Goal: Find specific page/section: Find specific page/section

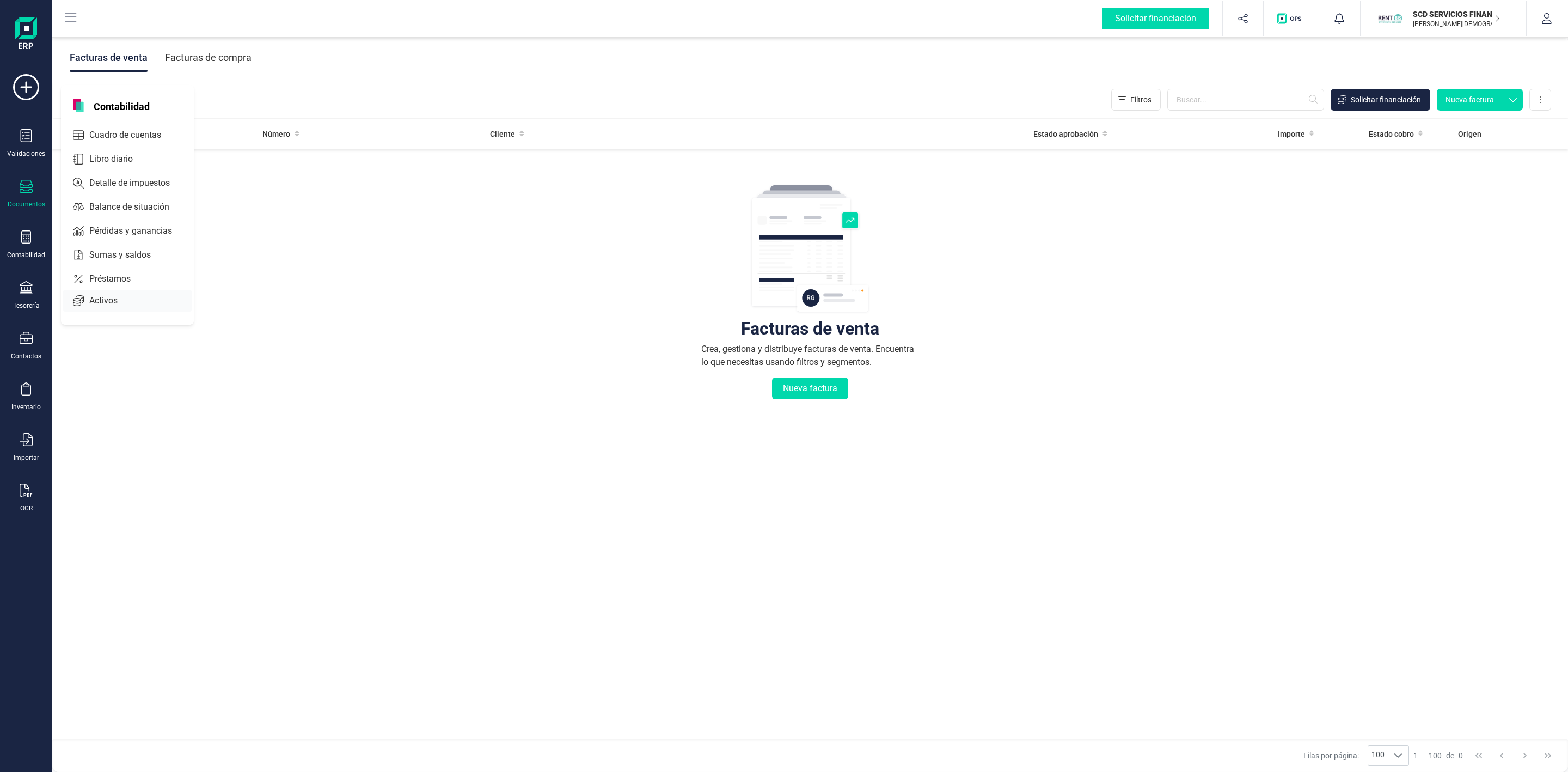
click at [90, 285] on span "Préstamos" at bounding box center [117, 279] width 65 height 13
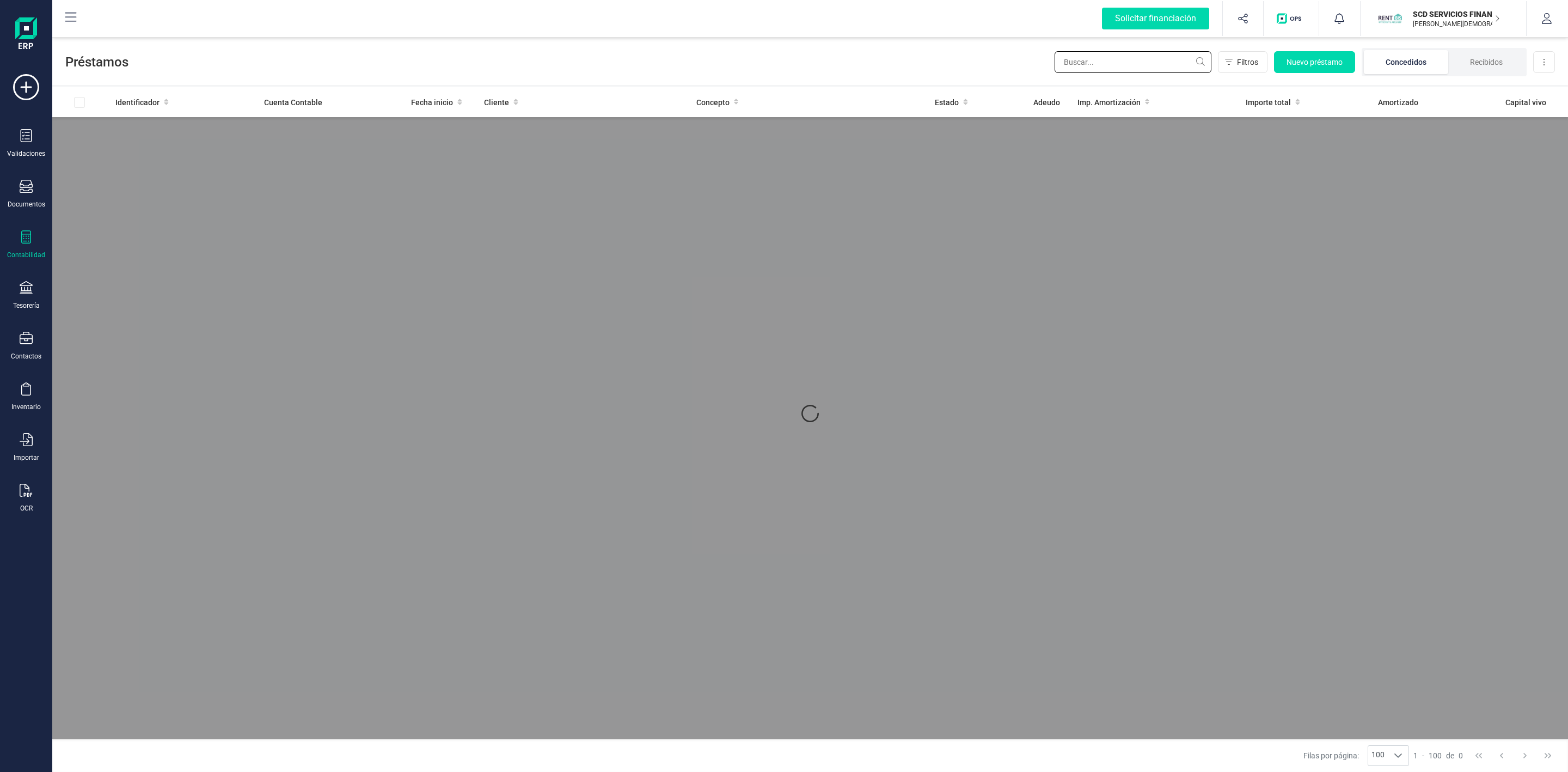
click at [1108, 62] on input "text" at bounding box center [1133, 62] width 157 height 22
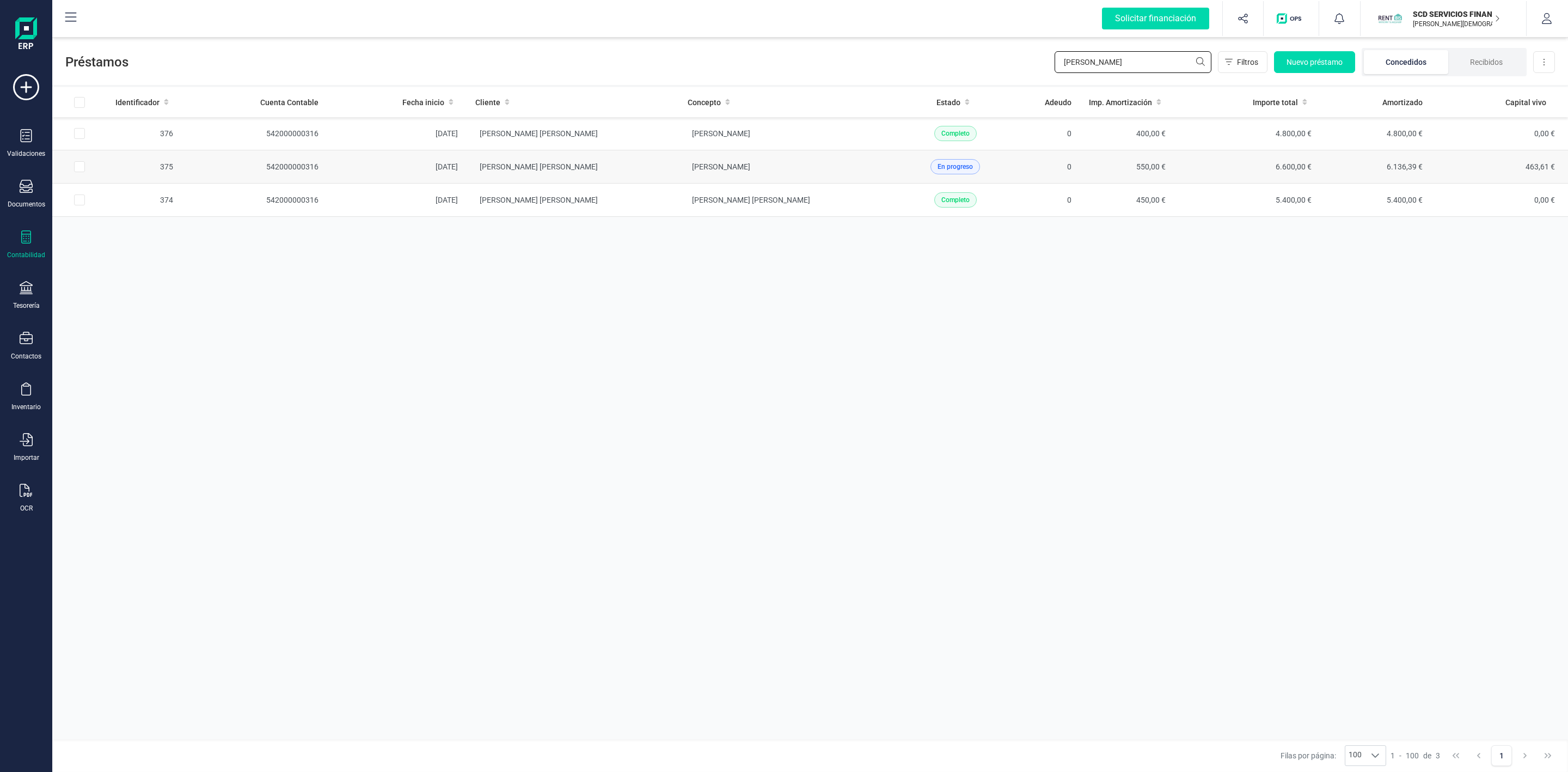
type input "[PERSON_NAME]"
click at [590, 162] on td "[PERSON_NAME] [PERSON_NAME]" at bounding box center [572, 167] width 212 height 33
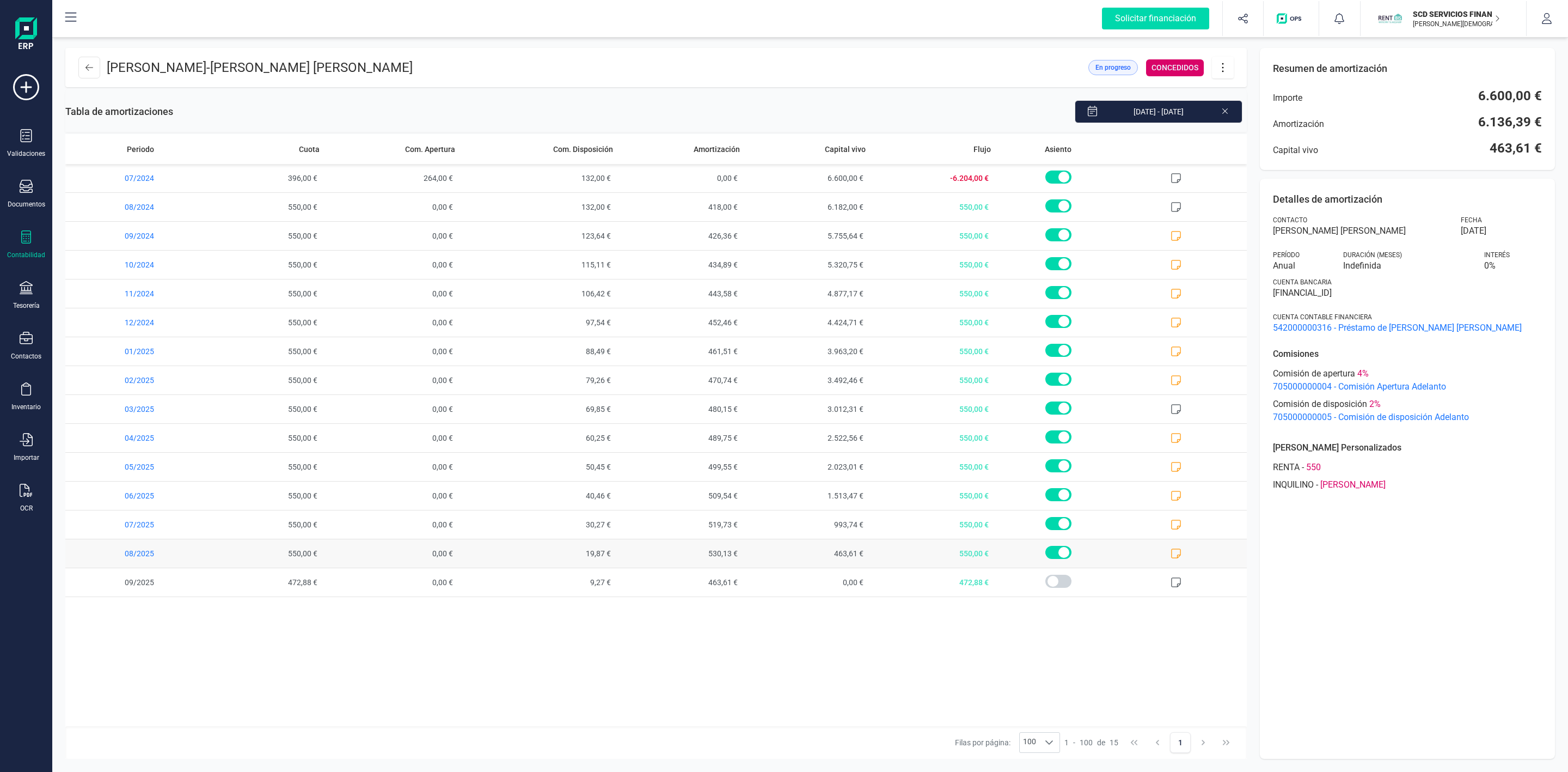
click at [1175, 556] on icon at bounding box center [1176, 553] width 11 height 11
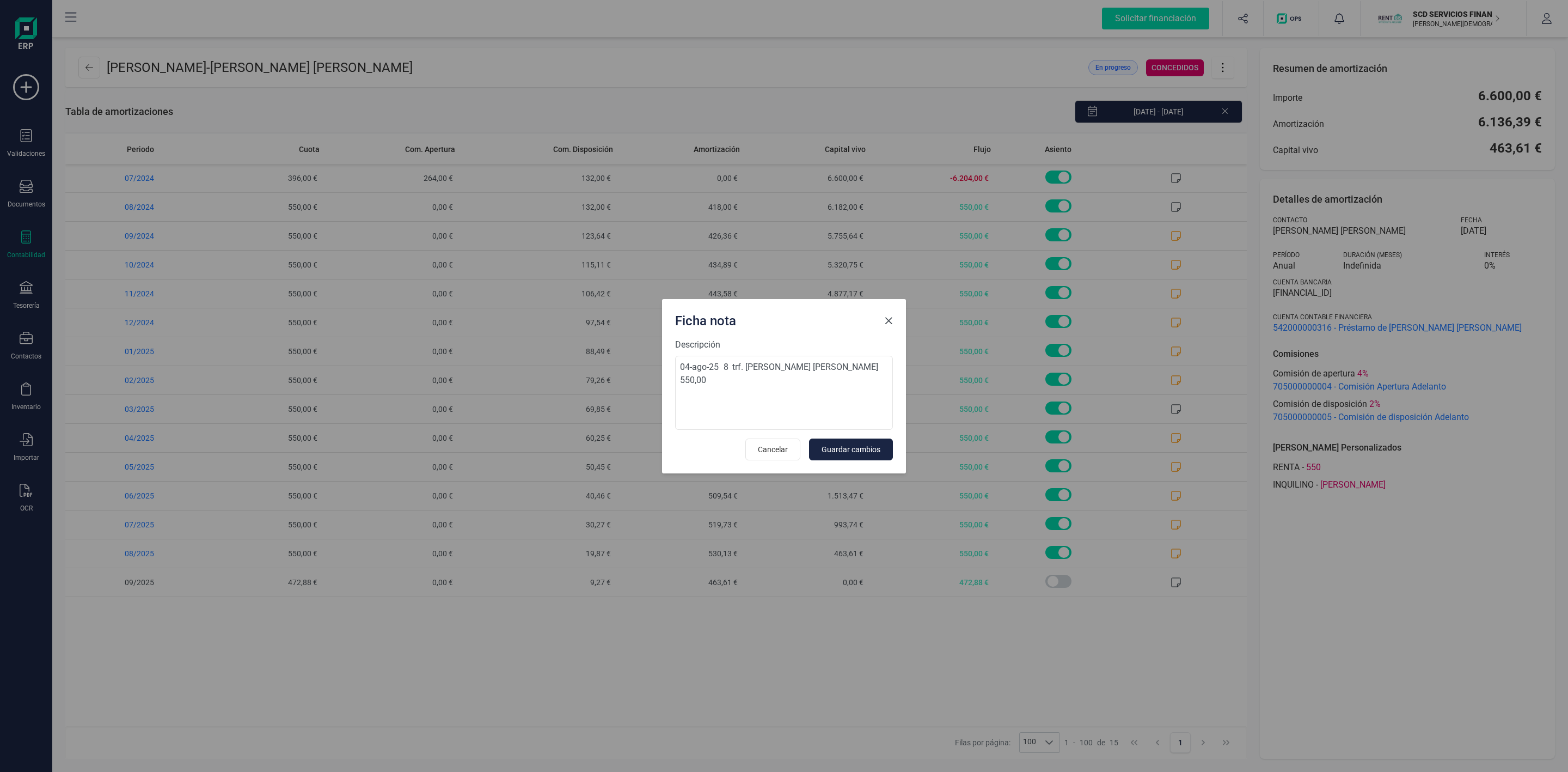
click at [891, 317] on span "Close" at bounding box center [889, 321] width 9 height 9
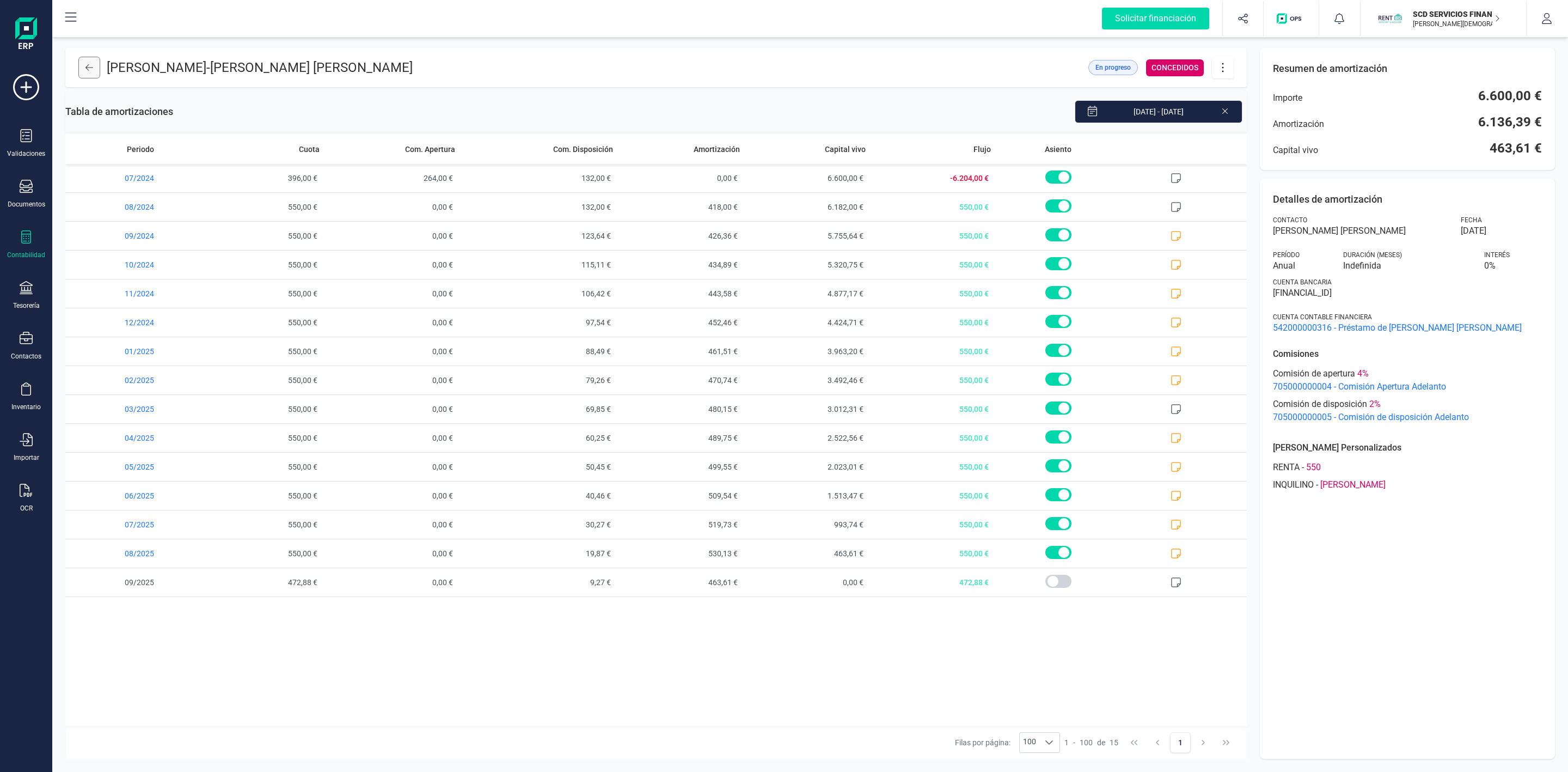
click at [87, 60] on button at bounding box center [89, 67] width 22 height 22
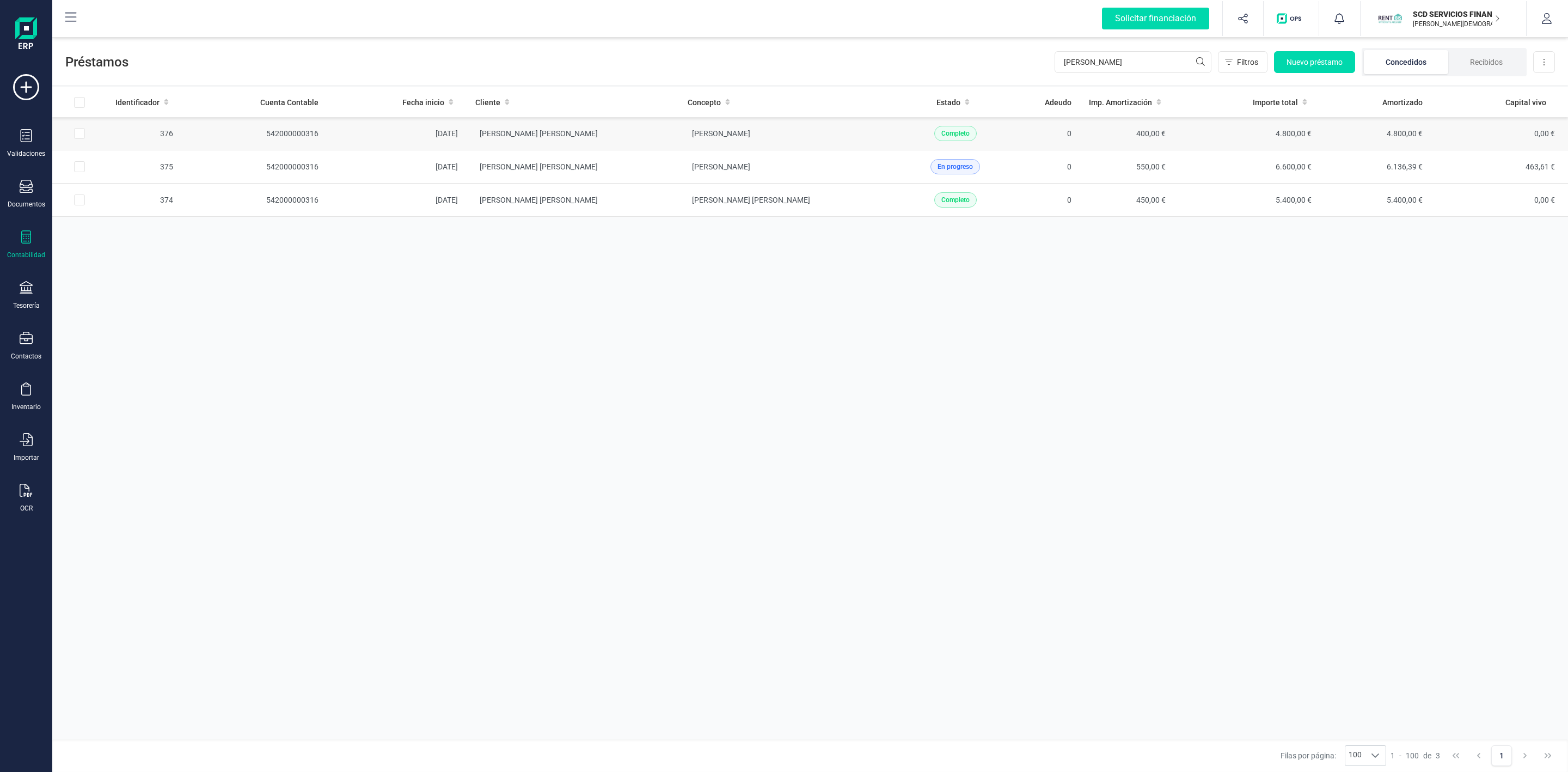
click at [621, 134] on td "[PERSON_NAME] [PERSON_NAME]" at bounding box center [572, 133] width 212 height 33
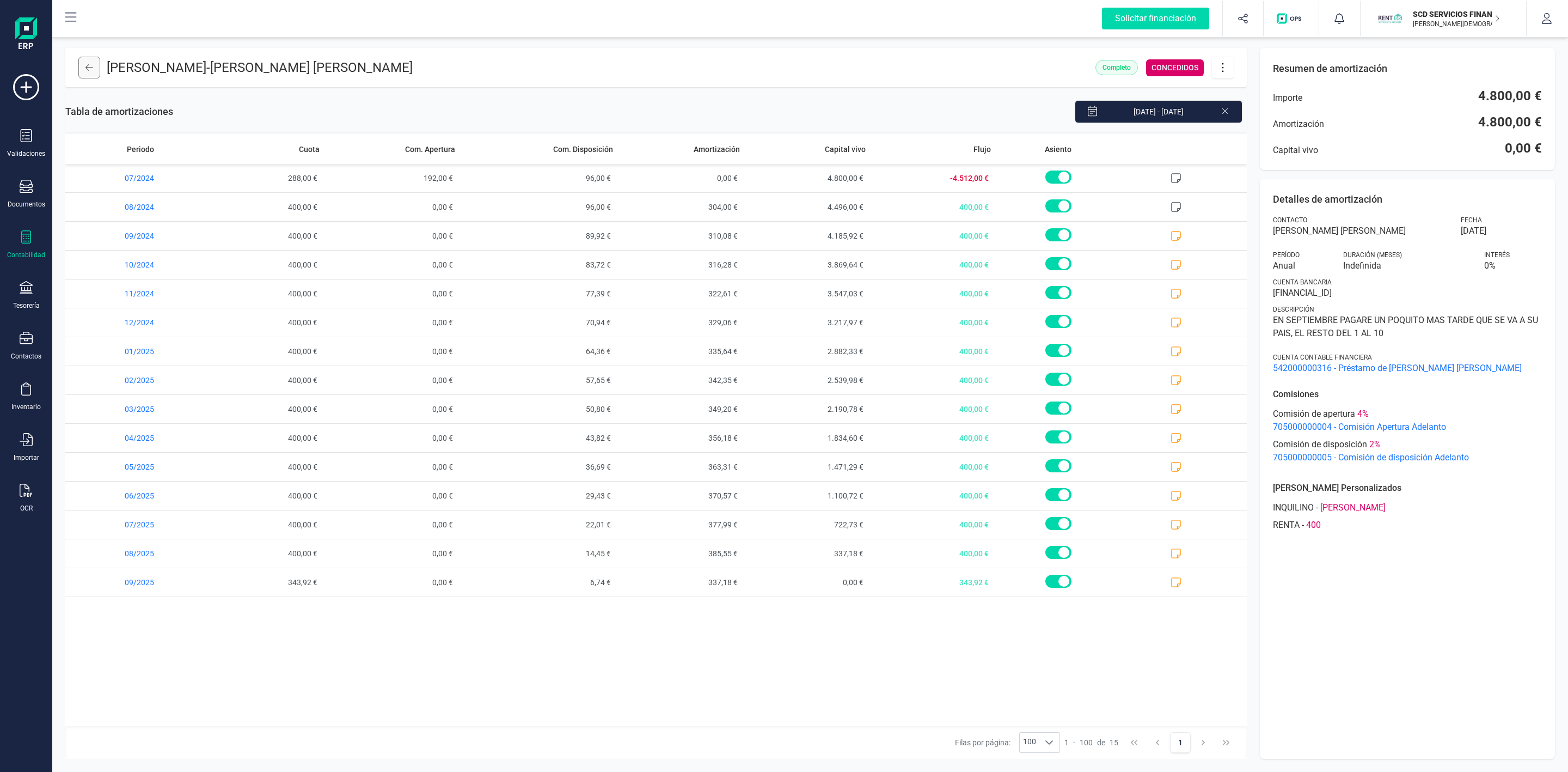
click at [81, 62] on button at bounding box center [89, 67] width 22 height 22
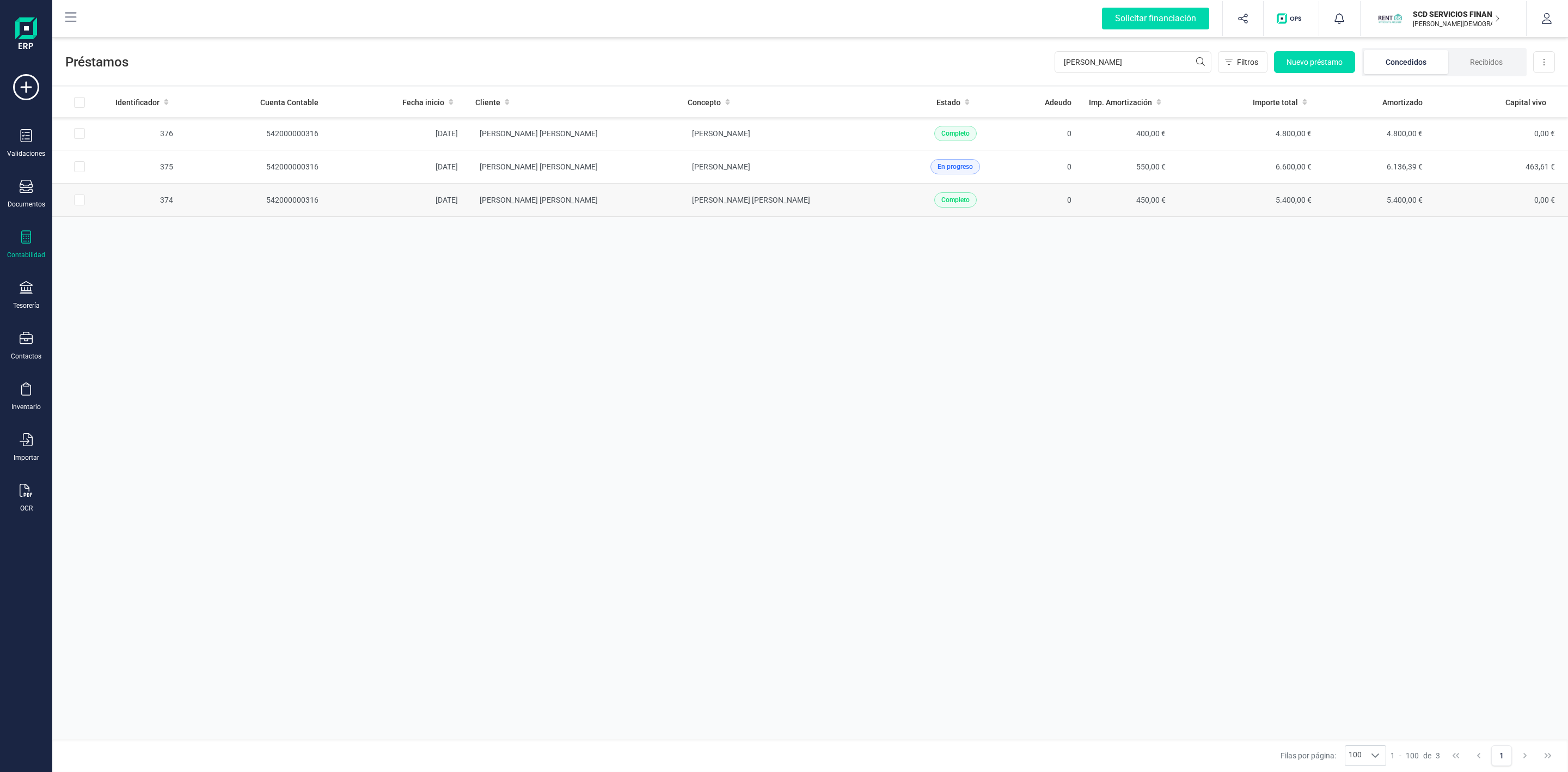
click at [610, 204] on td "[PERSON_NAME] [PERSON_NAME]" at bounding box center [572, 200] width 212 height 33
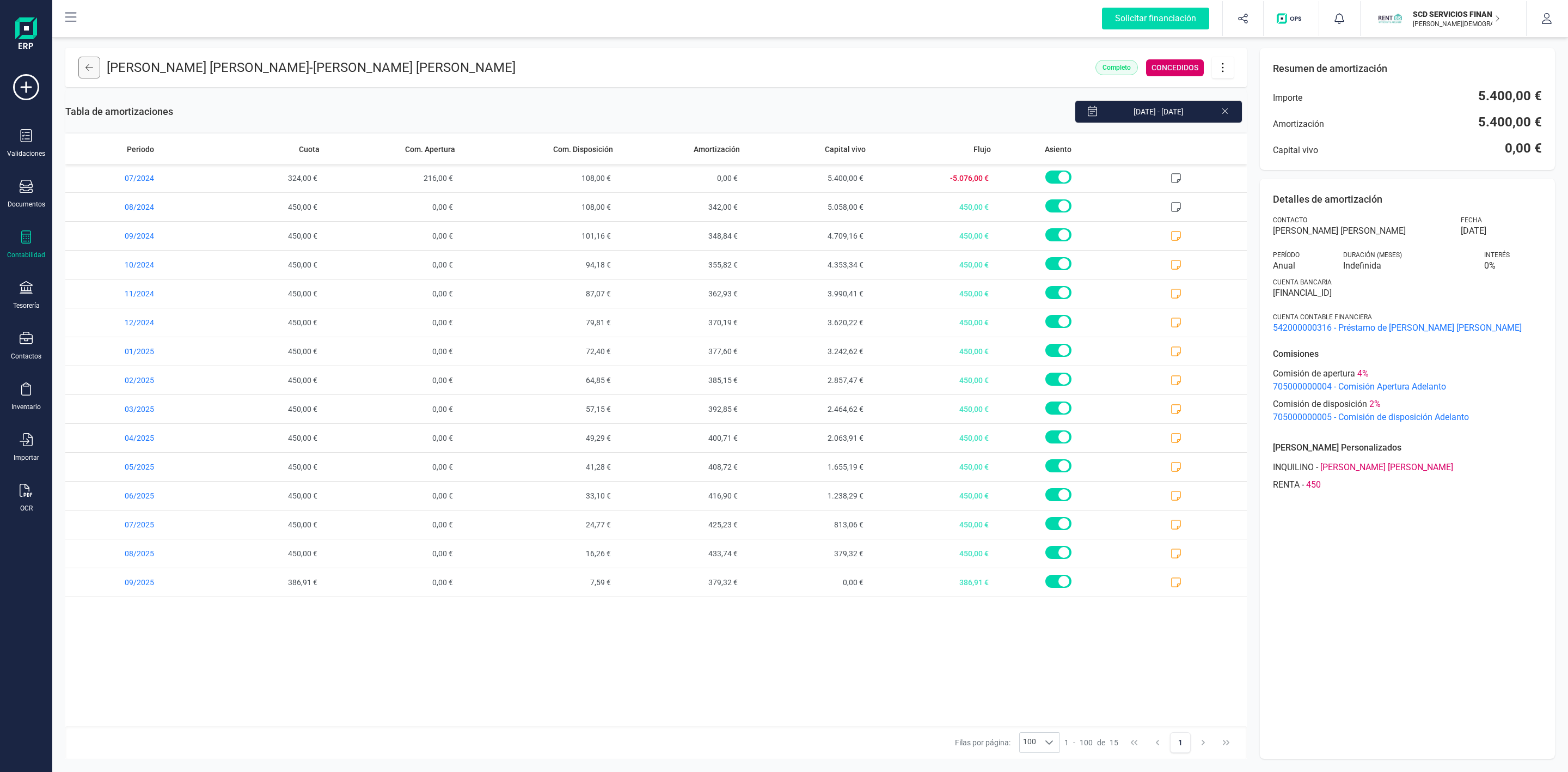
click at [81, 67] on button at bounding box center [89, 67] width 22 height 22
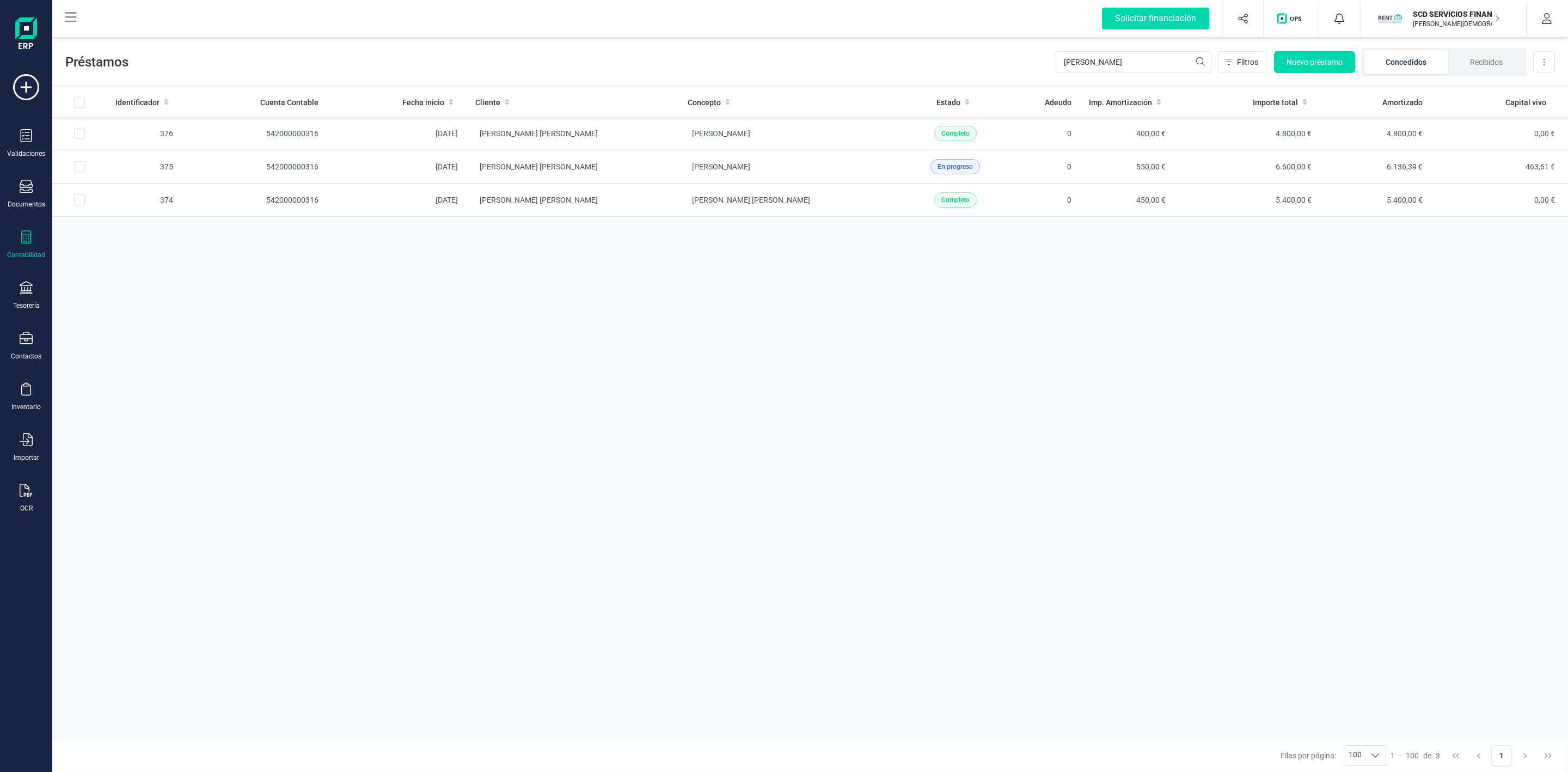
click at [1470, 456] on div "Identificador Cuenta Contable Fecha inicio Cliente Concepto Estado Adeudo Imp. …" at bounding box center [810, 413] width 1516 height 652
drag, startPoint x: 1129, startPoint y: 56, endPoint x: 1005, endPoint y: 56, distance: 124.0
click at [1008, 56] on div "Préstamos [PERSON_NAME] Filtros Nuevo préstamo Concedidos Recibidos Descargar E…" at bounding box center [810, 60] width 1516 height 50
type input "m"
type input "c"
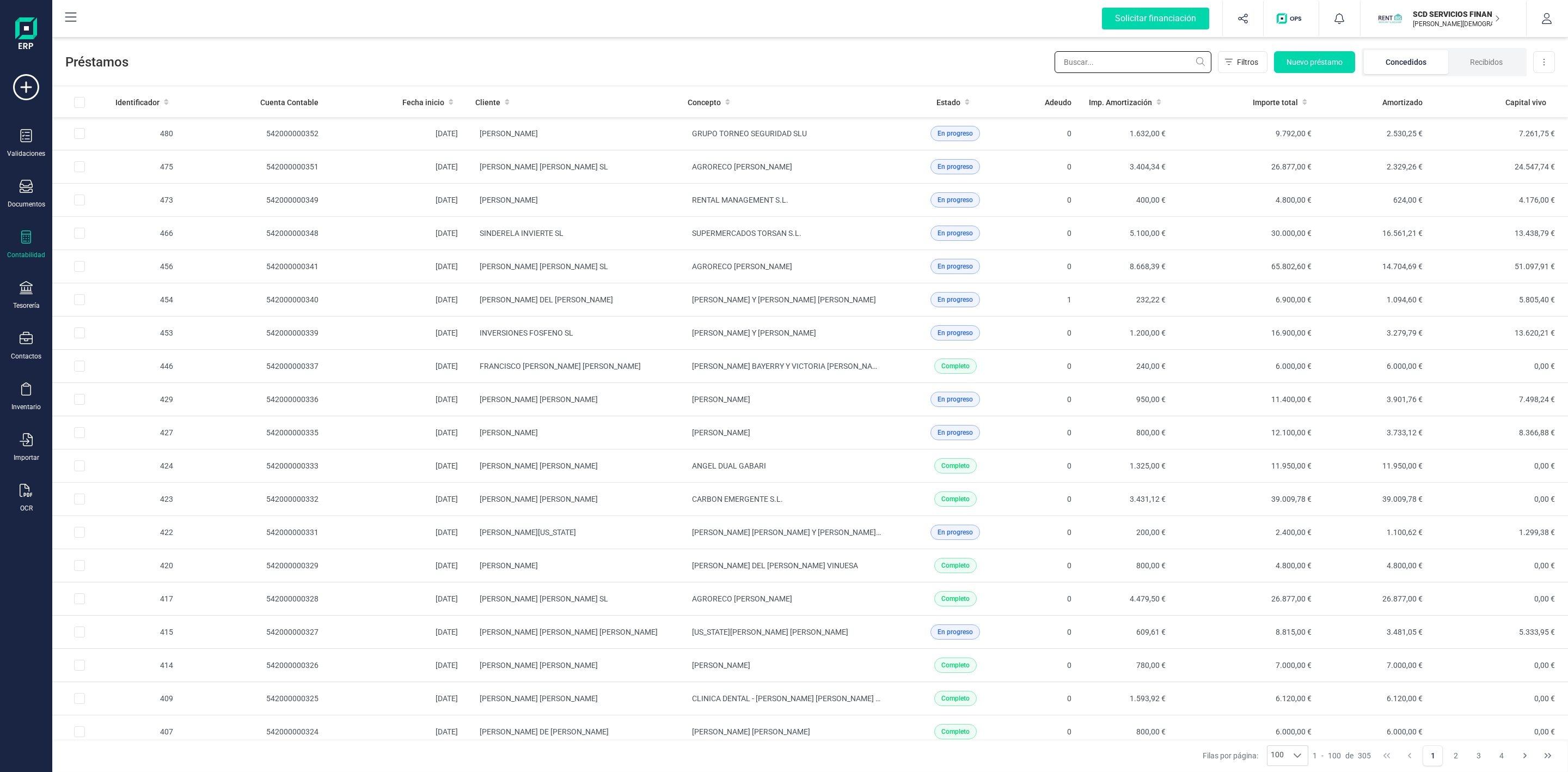
click at [1125, 70] on input "text" at bounding box center [1133, 62] width 157 height 22
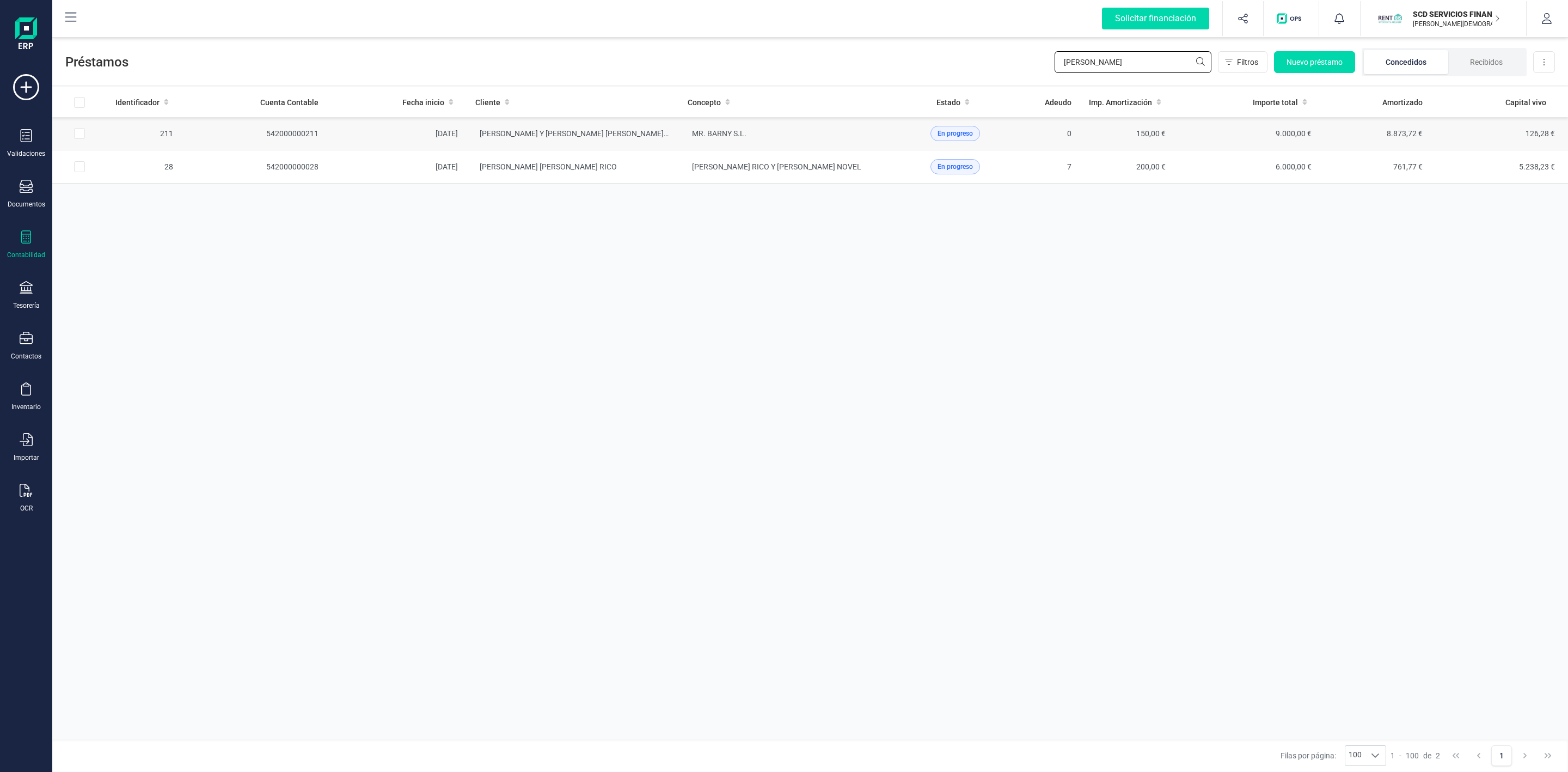
type input "[PERSON_NAME]"
click at [679, 133] on td "MR. BARNY S.L." at bounding box center [785, 133] width 212 height 33
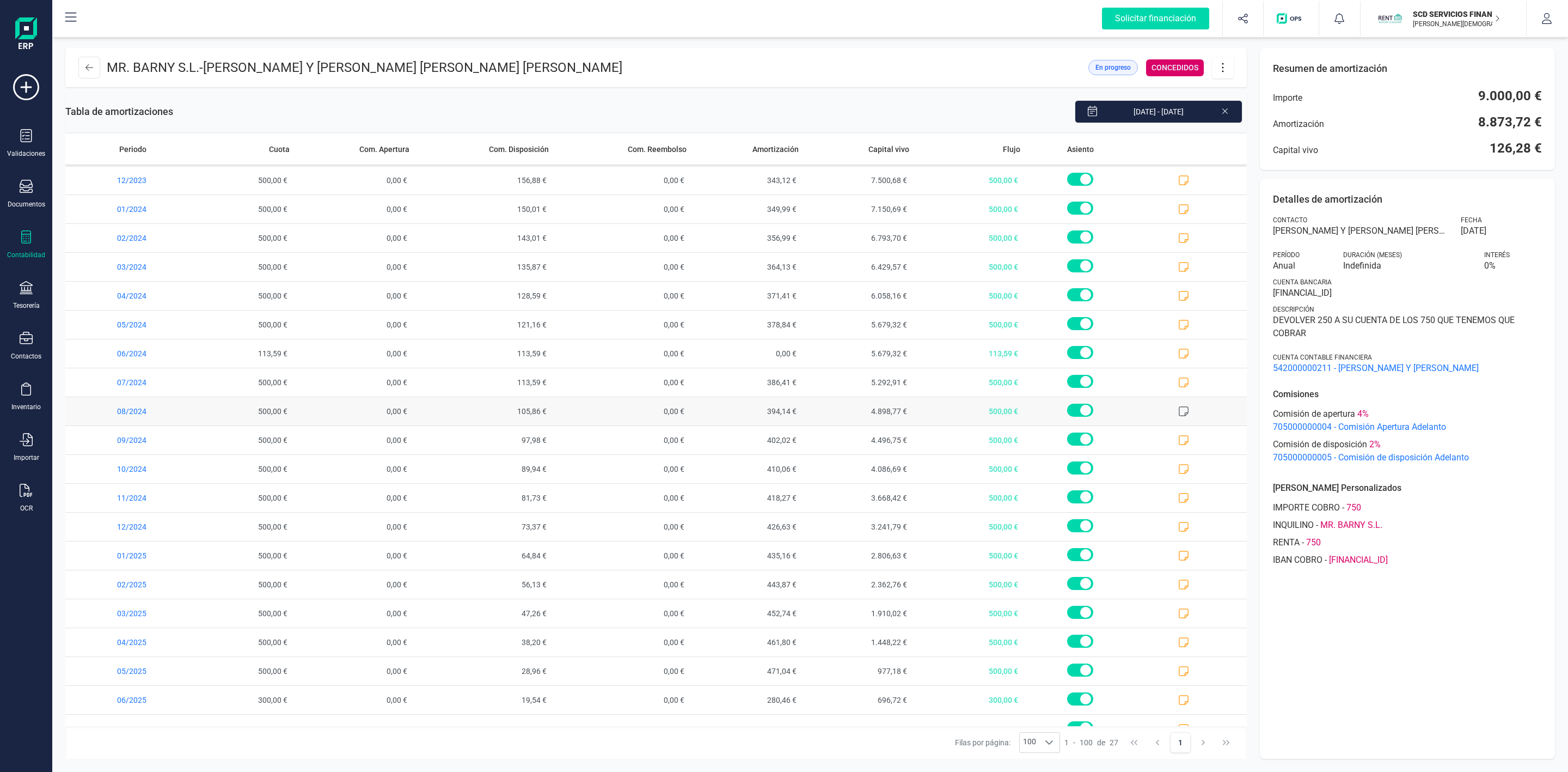
scroll to position [224, 0]
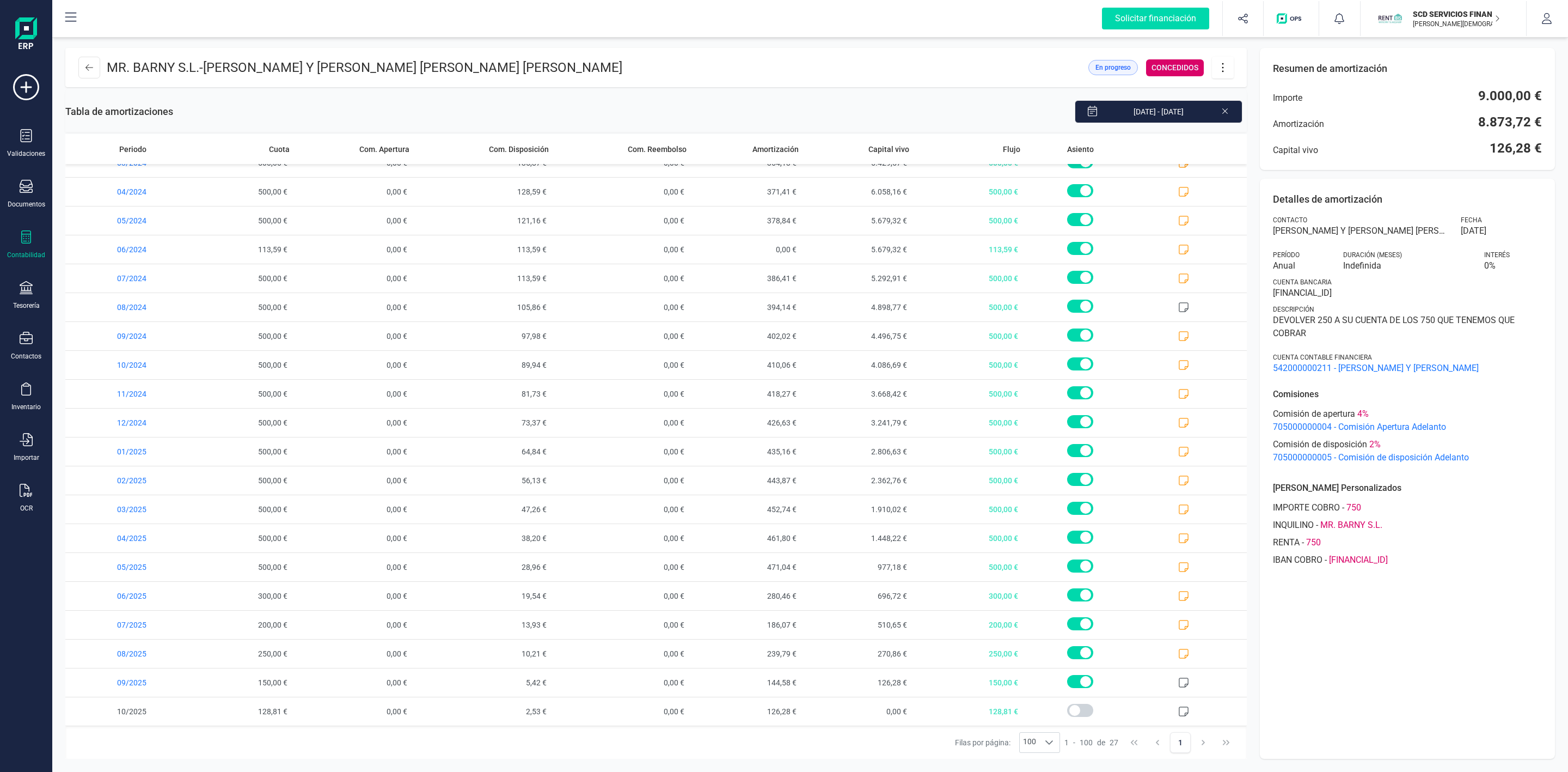
click at [1225, 67] on icon at bounding box center [1223, 67] width 21 height 12
click at [1251, 147] on span "Descargar en PDF" at bounding box center [1284, 144] width 100 height 9
click at [88, 70] on icon at bounding box center [89, 67] width 8 height 6
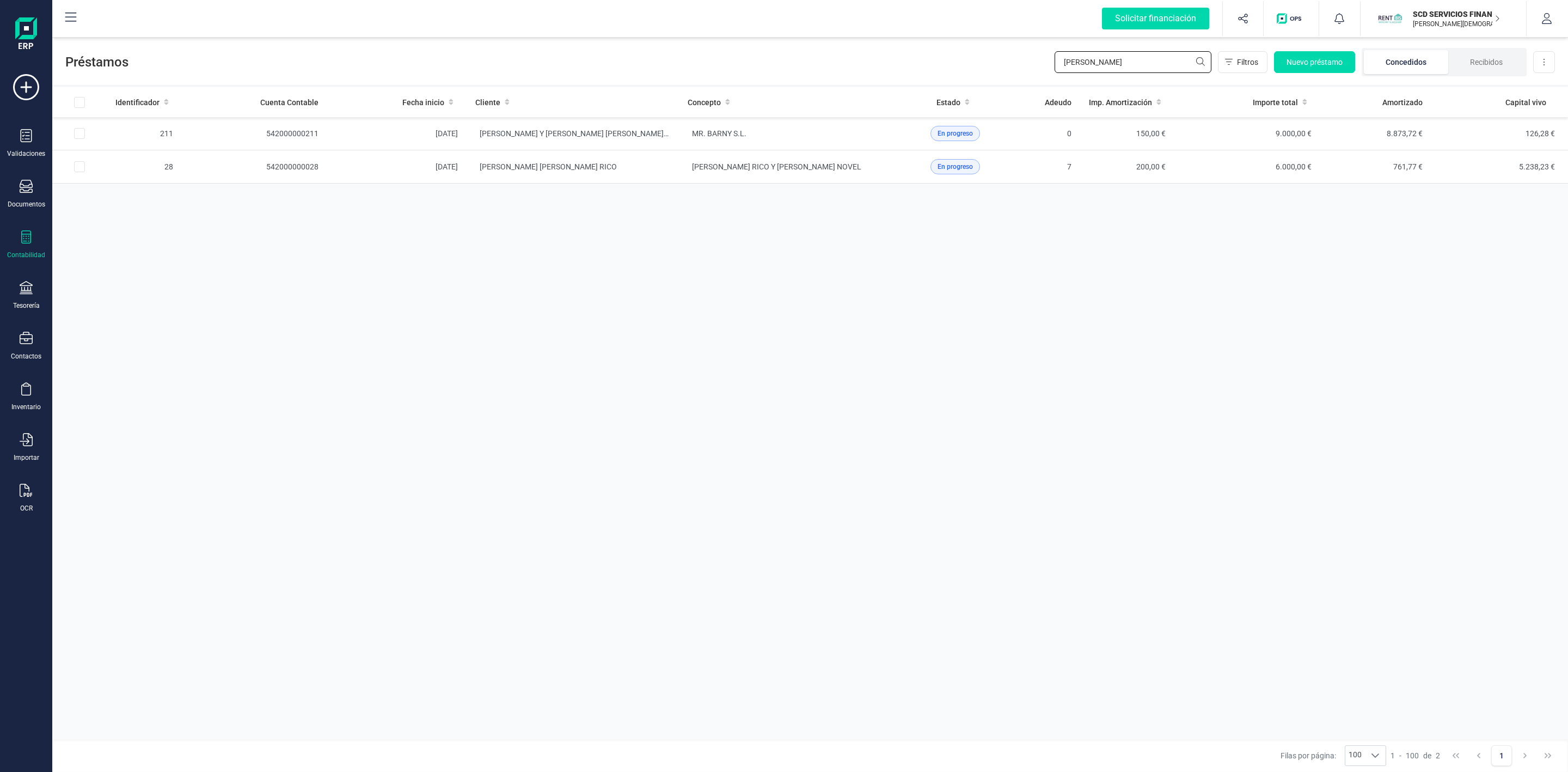
drag, startPoint x: 1111, startPoint y: 60, endPoint x: 992, endPoint y: 75, distance: 119.9
click at [1018, 64] on div "Préstamos [PERSON_NAME] car Filtros Nuevo préstamo Concedidos Recibidos Descarg…" at bounding box center [810, 60] width 1516 height 50
type input "angeles"
click at [679, 175] on td "HADDI OUIDADE" at bounding box center [785, 167] width 212 height 33
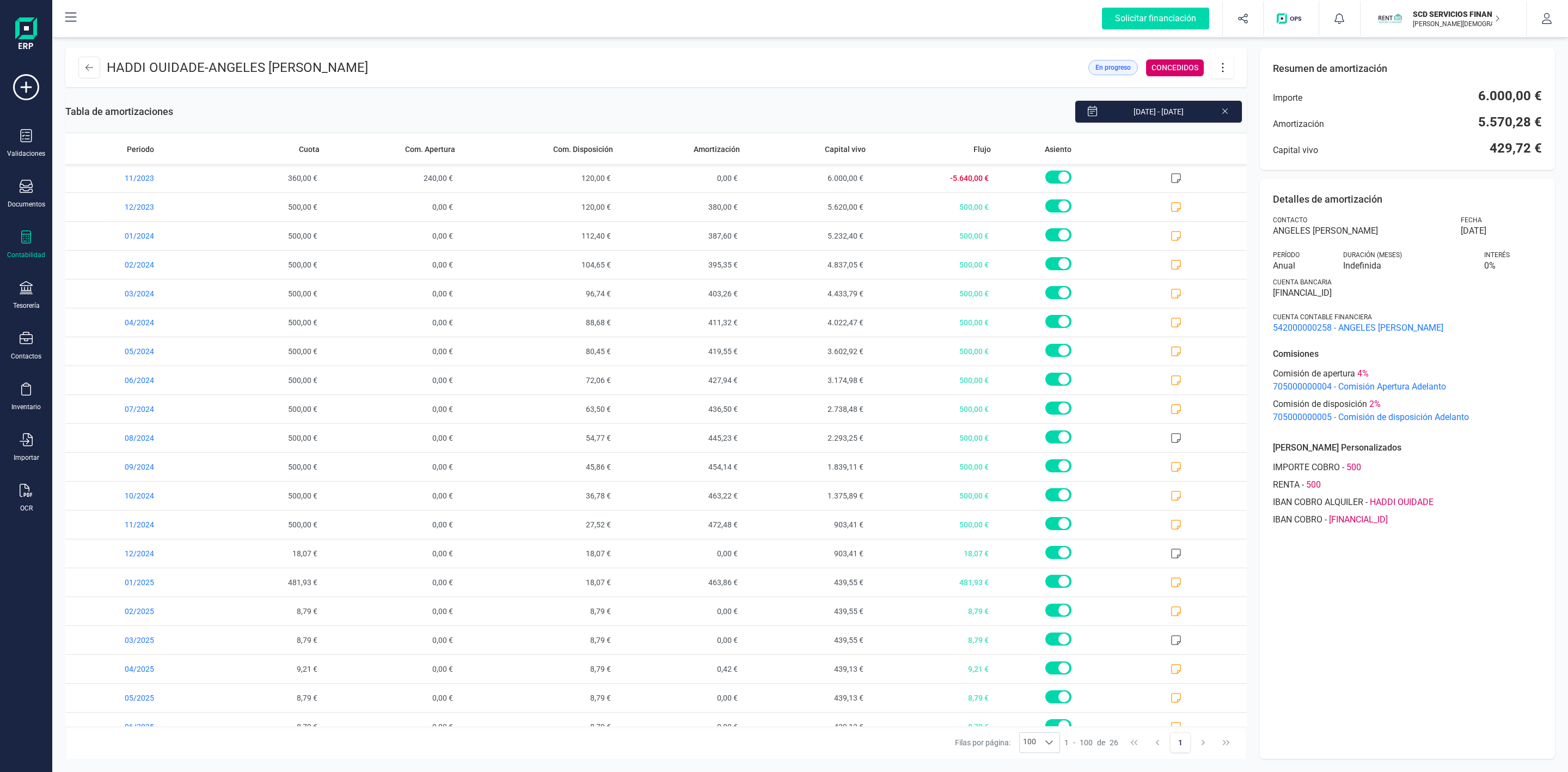
click at [948, 36] on div "Solicitar financiación Importaciones completadas 0 / 0 SCD SERVICIOS FINANCIERO…" at bounding box center [810, 19] width 1516 height 38
click at [1225, 72] on icon at bounding box center [1223, 67] width 21 height 12
click at [1255, 144] on span "Descargar en PDF" at bounding box center [1284, 144] width 100 height 9
click at [92, 67] on icon at bounding box center [89, 67] width 8 height 9
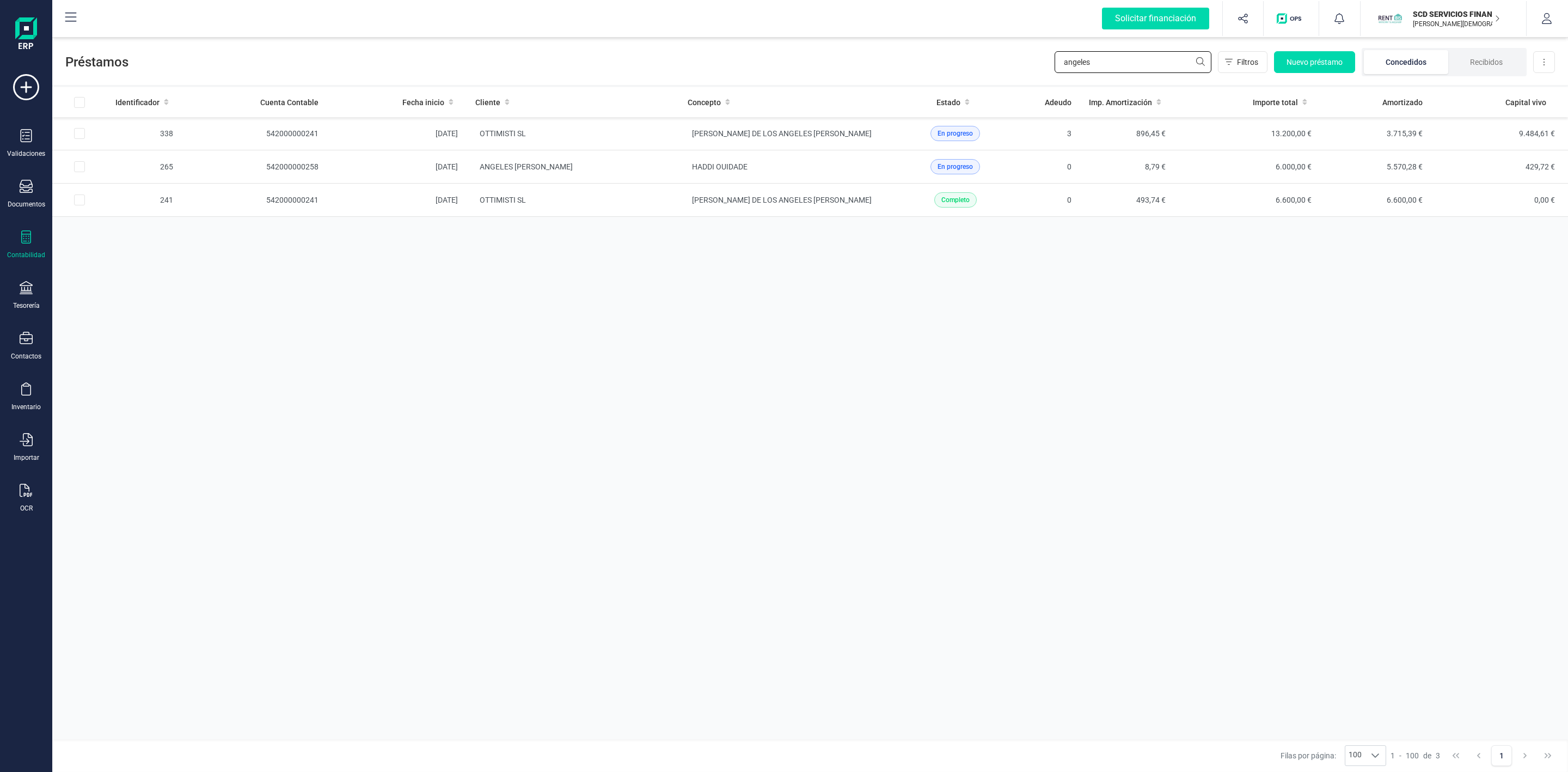
drag, startPoint x: 1154, startPoint y: 60, endPoint x: 988, endPoint y: 55, distance: 166.1
click at [995, 55] on div "Préstamos angeles Filtros Nuevo préstamo Concedidos Recibidos Descargar Excel" at bounding box center [810, 60] width 1516 height 50
type input "[PERSON_NAME]"
drag, startPoint x: 1196, startPoint y: 293, endPoint x: 1193, endPoint y: 287, distance: 6.7
click at [1194, 291] on div "Identificador Cuenta Contable Fecha inicio Cliente Concepto Estado Adeudo Imp. …" at bounding box center [810, 413] width 1516 height 652
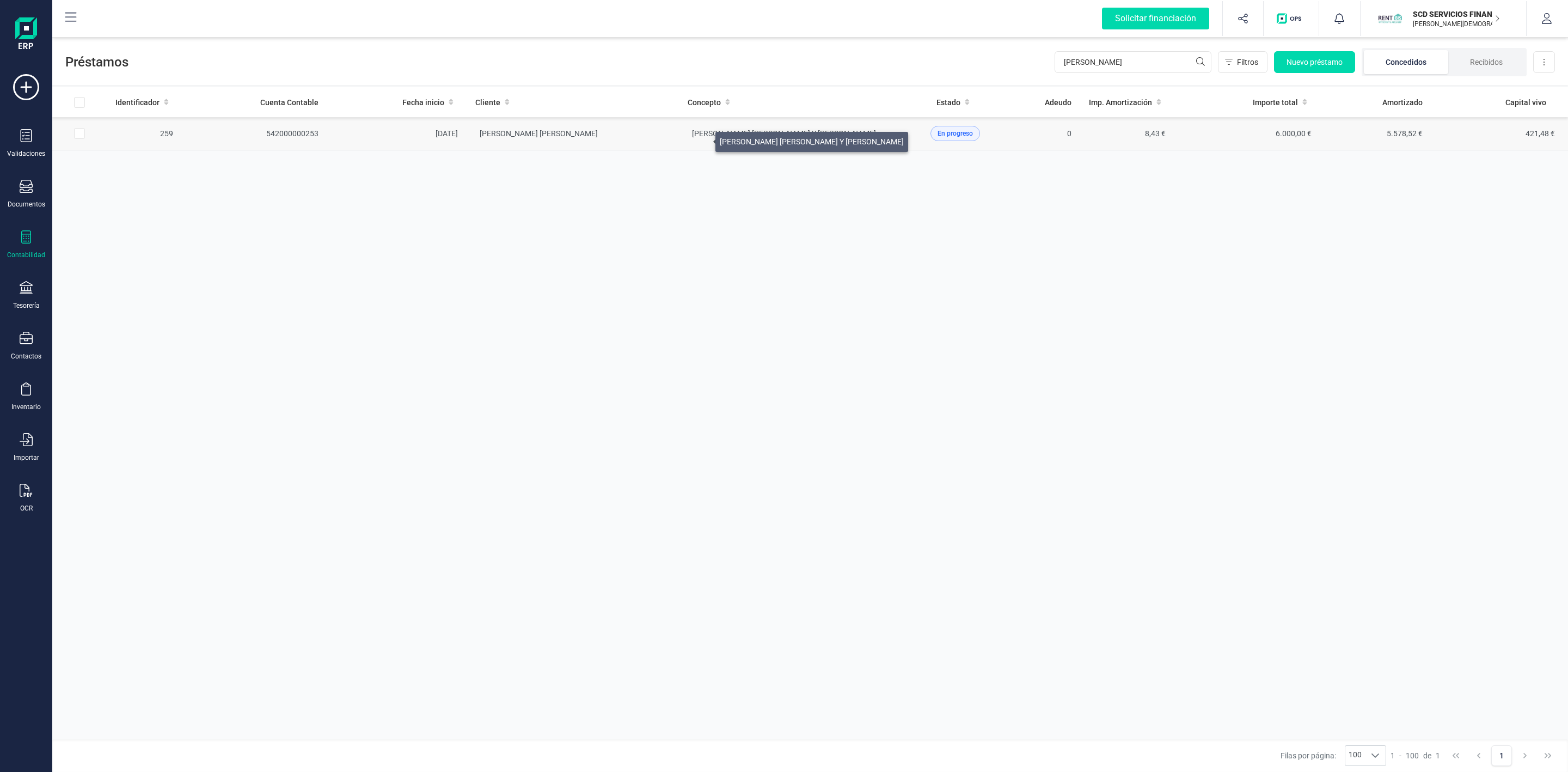
click at [644, 132] on td "[PERSON_NAME] [PERSON_NAME]" at bounding box center [572, 133] width 212 height 33
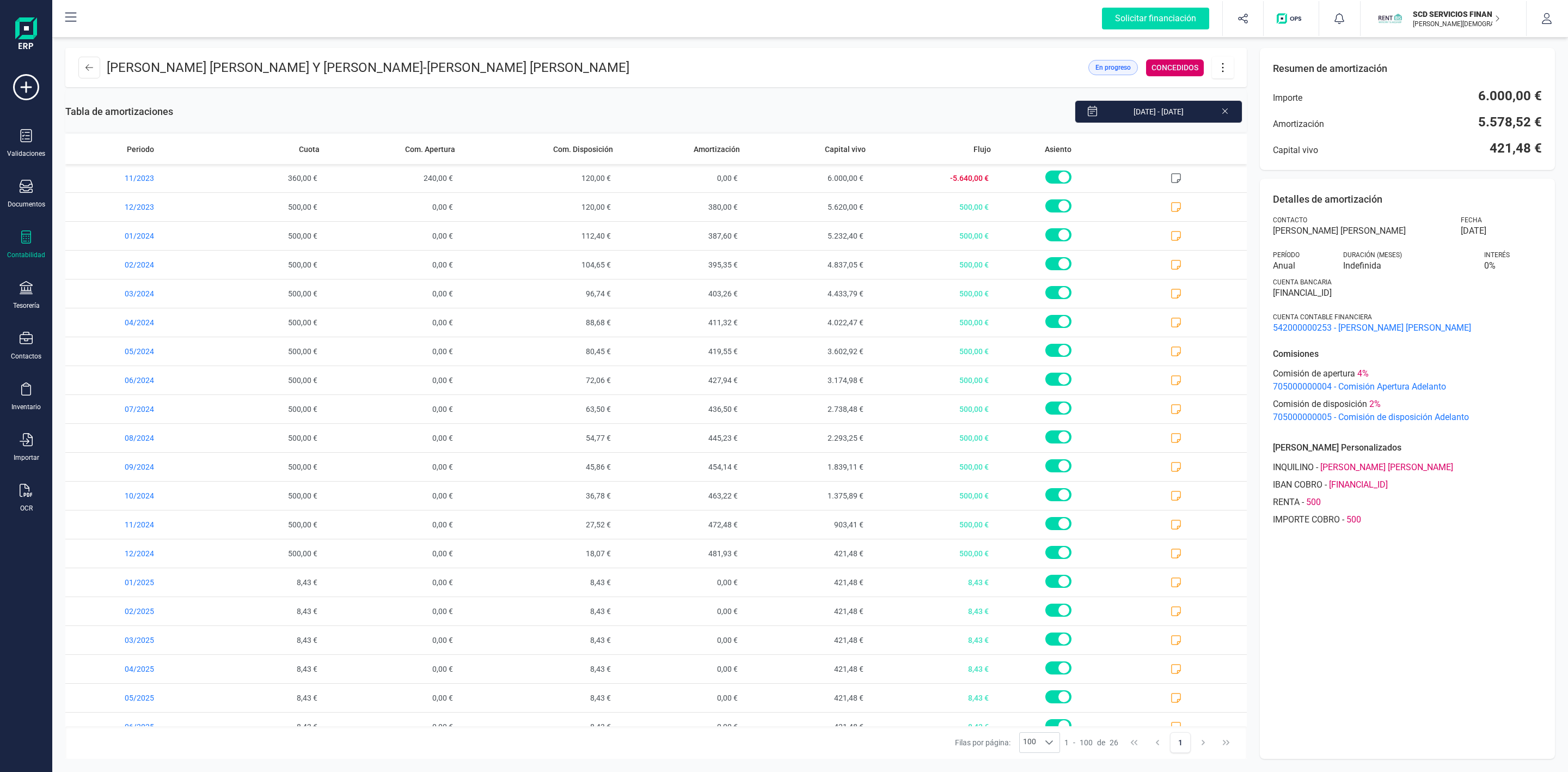
click at [1226, 70] on icon at bounding box center [1223, 67] width 21 height 12
click at [1241, 144] on span "Descargar en PDF" at bounding box center [1284, 144] width 100 height 9
click at [94, 71] on button at bounding box center [89, 67] width 22 height 22
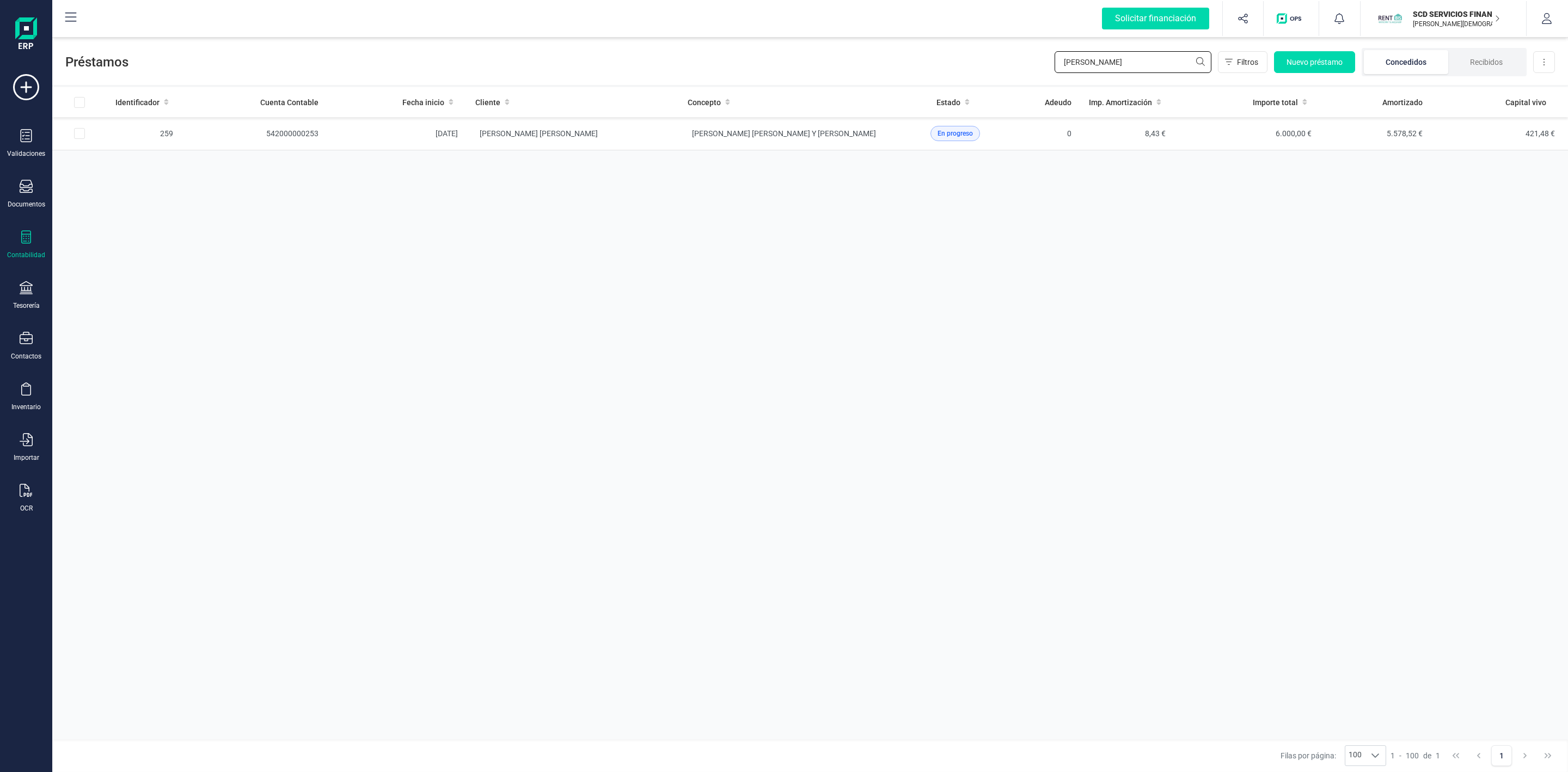
drag, startPoint x: 1123, startPoint y: 63, endPoint x: 1013, endPoint y: 63, distance: 110.0
click at [1014, 63] on div "Préstamos [PERSON_NAME] Nuevo préstamo Concedidos Recibidos Descargar Excel" at bounding box center [810, 60] width 1516 height 50
type input "[PERSON_NAME] del [PERSON_NAME]"
click at [644, 135] on td "[PERSON_NAME] DEL [PERSON_NAME]" at bounding box center [572, 133] width 212 height 33
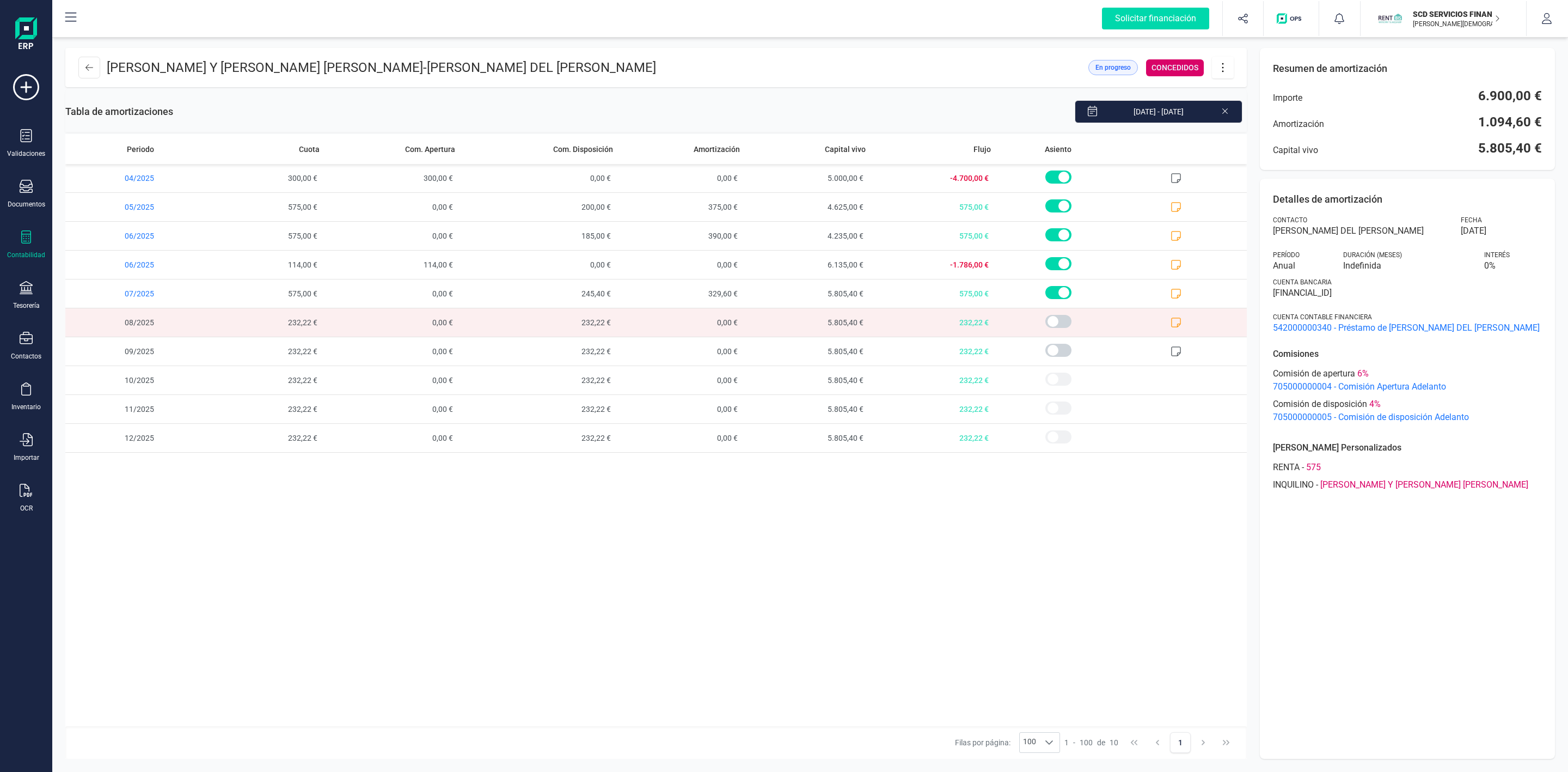
click at [1224, 63] on icon at bounding box center [1223, 67] width 21 height 12
click at [1236, 148] on span "Descargar en PDF" at bounding box center [1284, 144] width 100 height 9
